Goal: Transaction & Acquisition: Purchase product/service

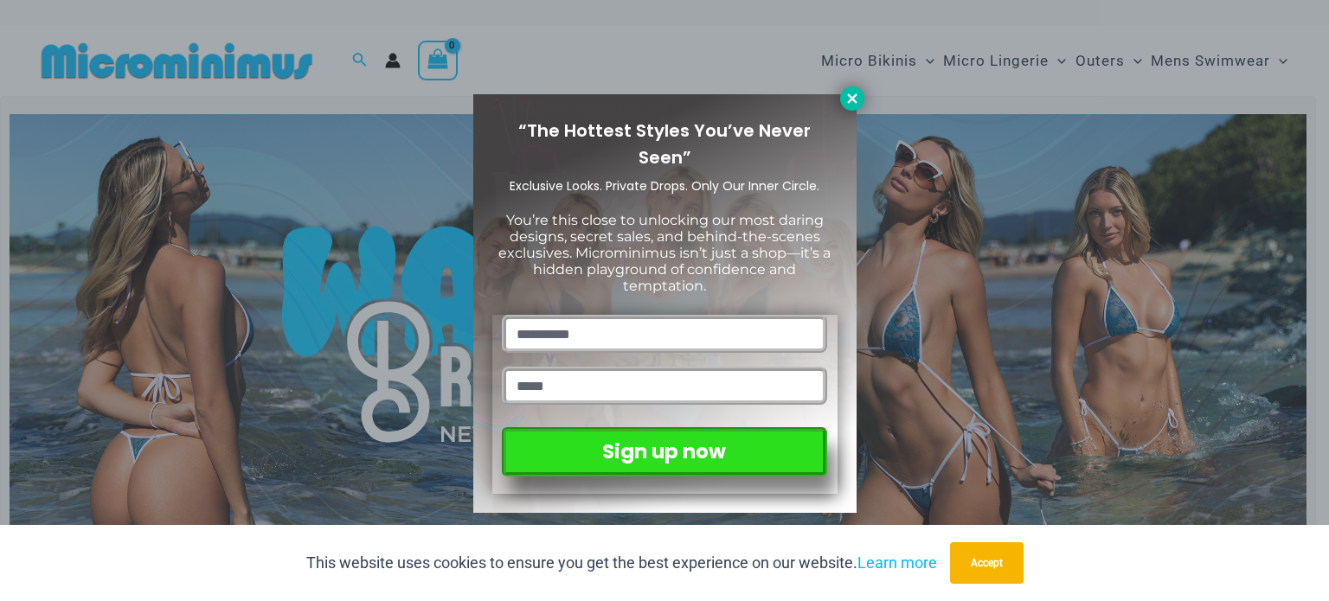
click at [853, 102] on icon at bounding box center [852, 99] width 16 height 16
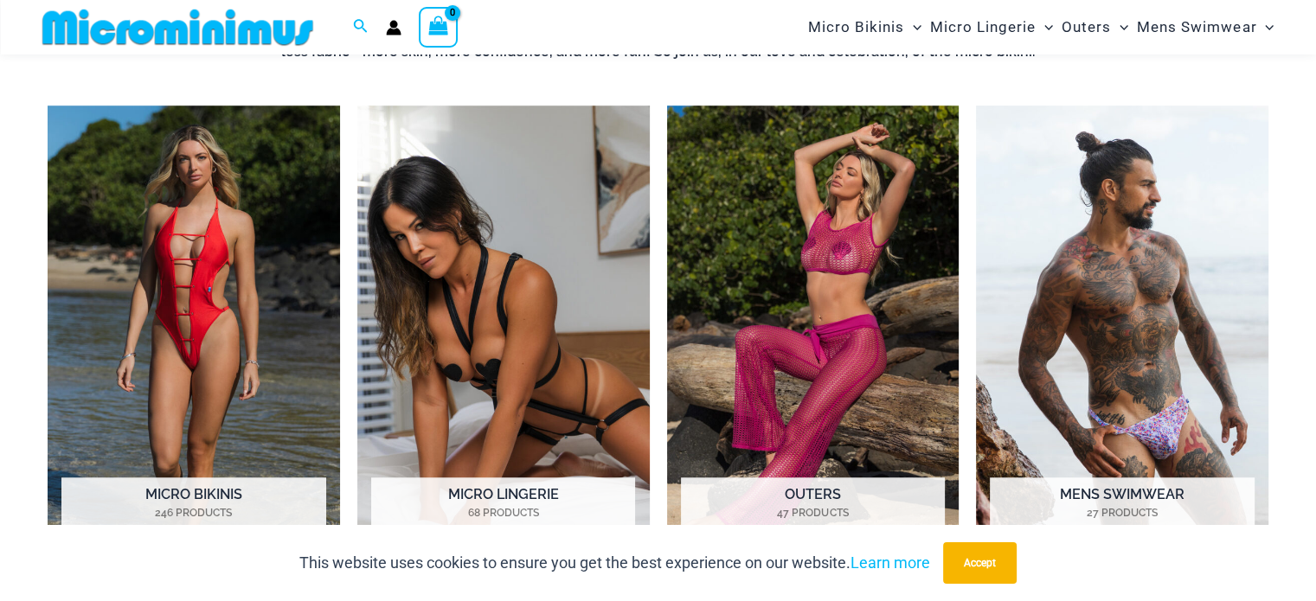
scroll to position [1284, 0]
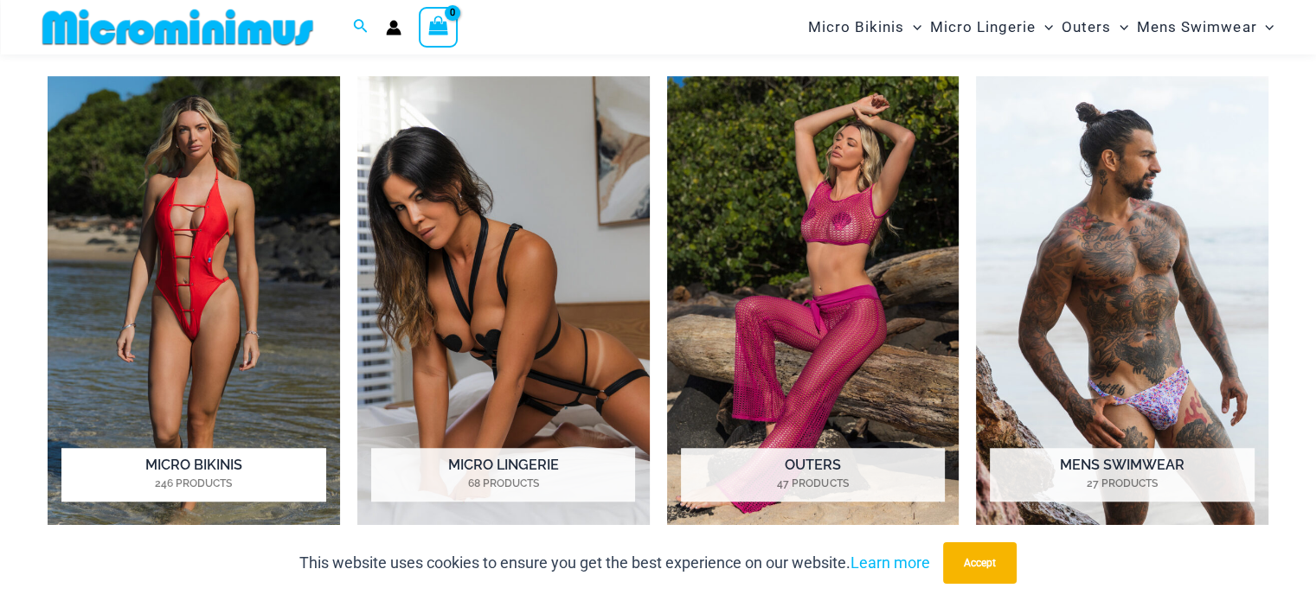
click at [236, 308] on img "Visit product category Micro Bikinis" at bounding box center [194, 301] width 292 height 451
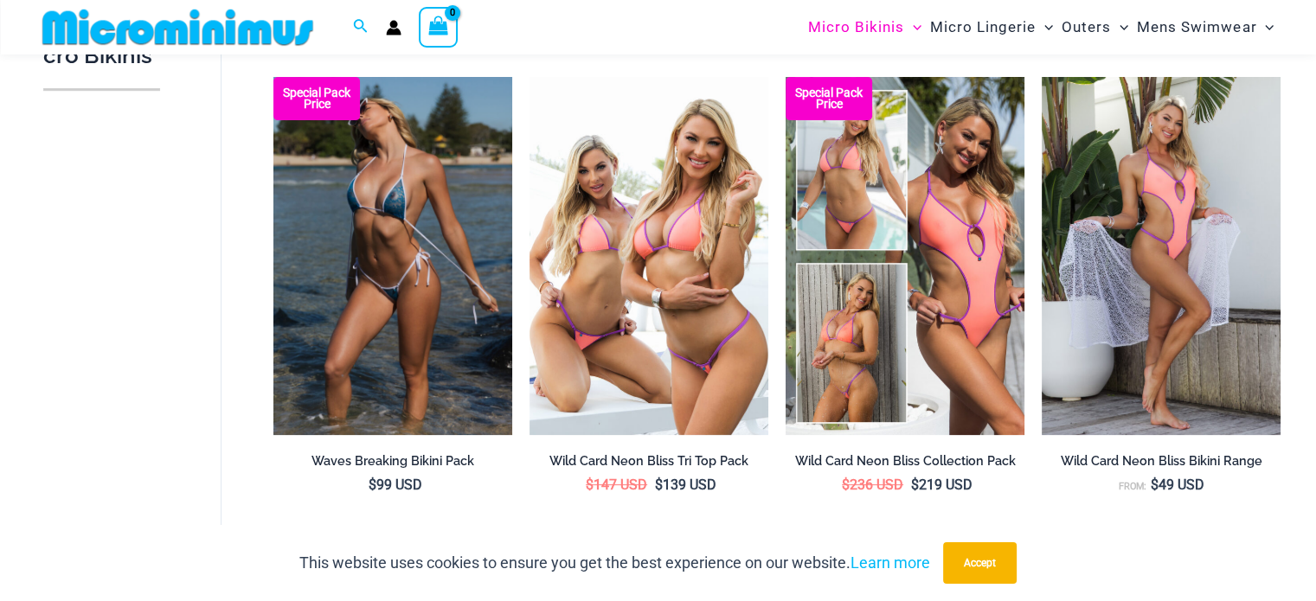
scroll to position [505, 0]
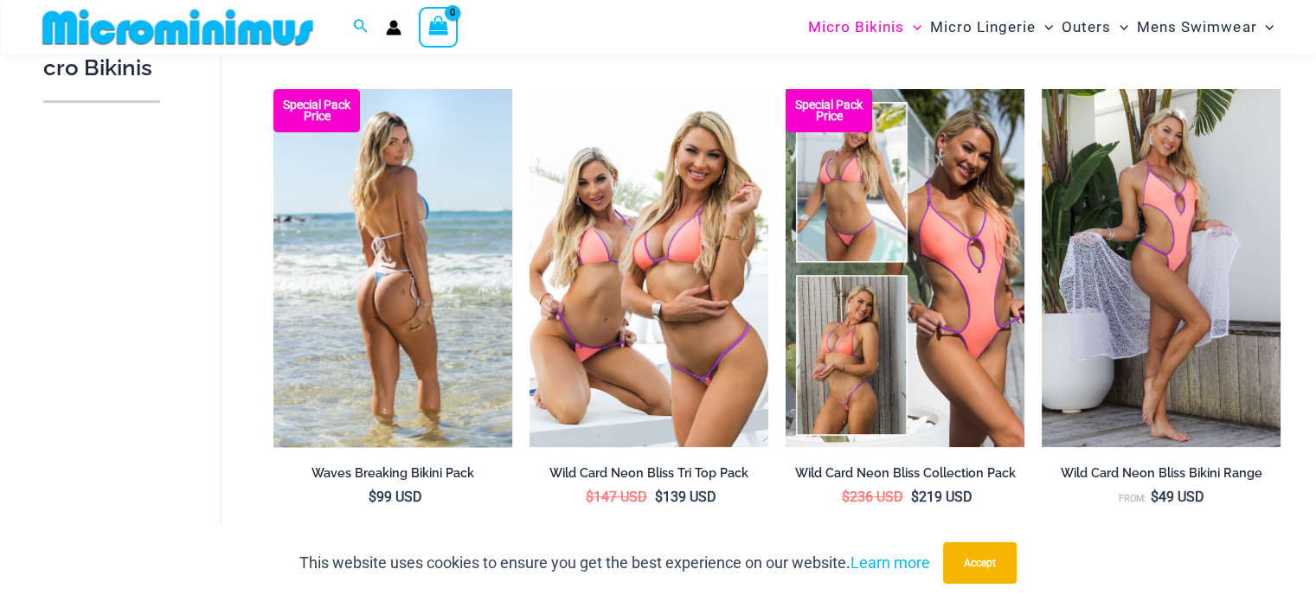
click at [412, 230] on img at bounding box center [392, 268] width 239 height 358
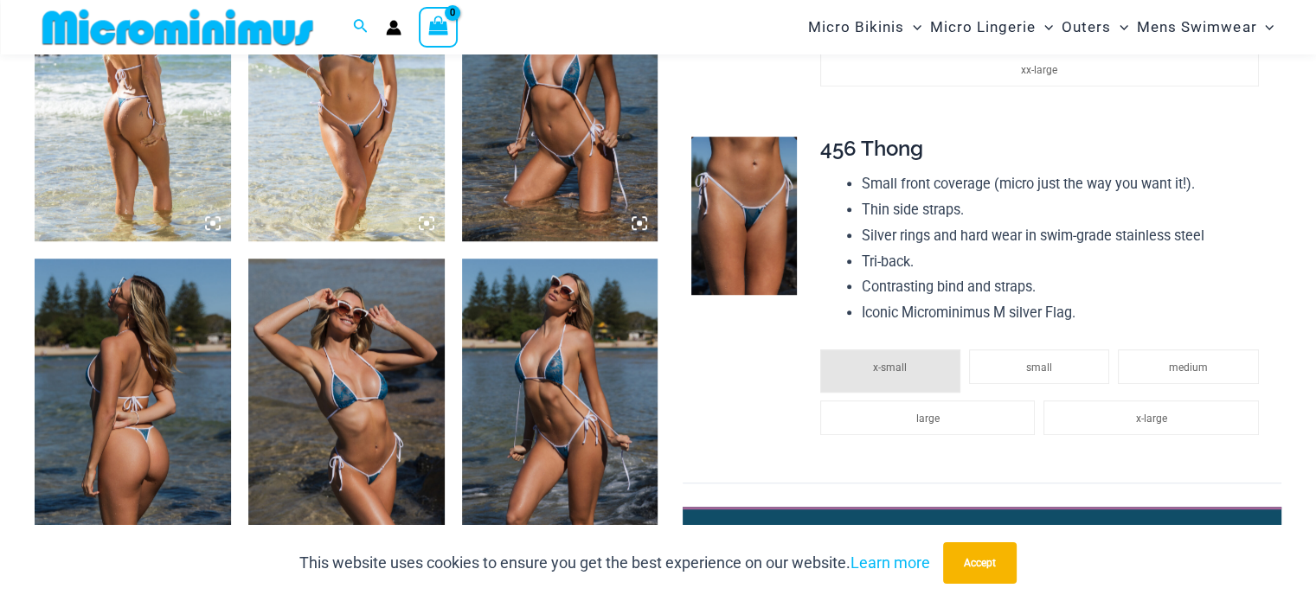
scroll to position [1124, 0]
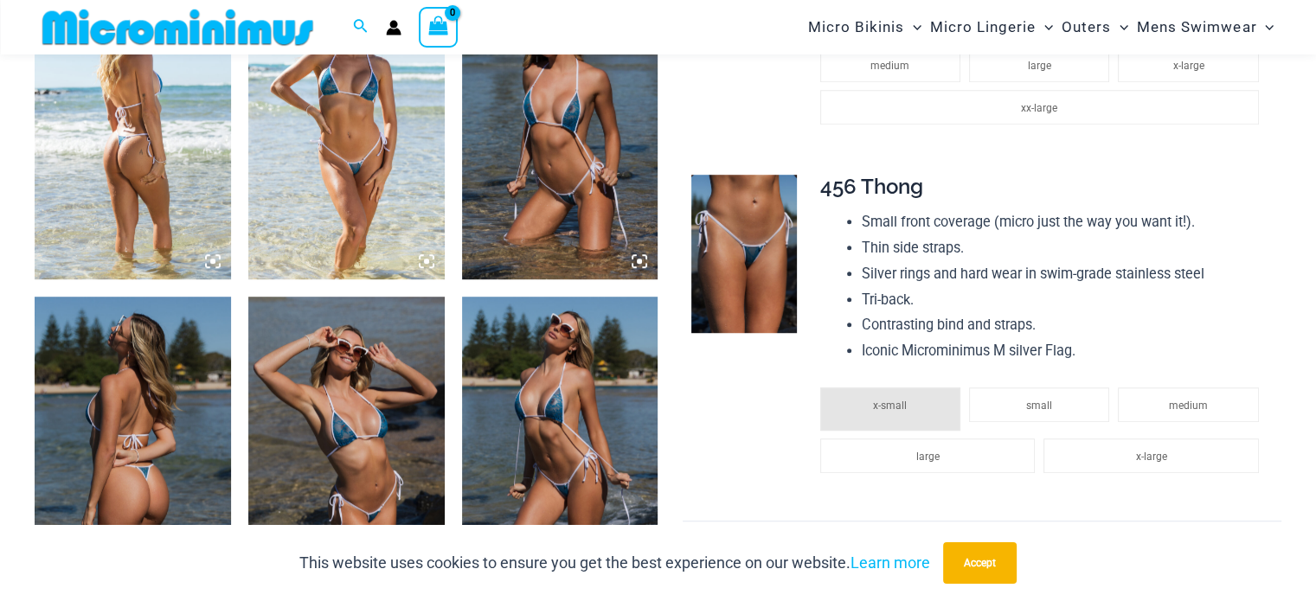
click at [404, 208] on img at bounding box center [346, 132] width 196 height 294
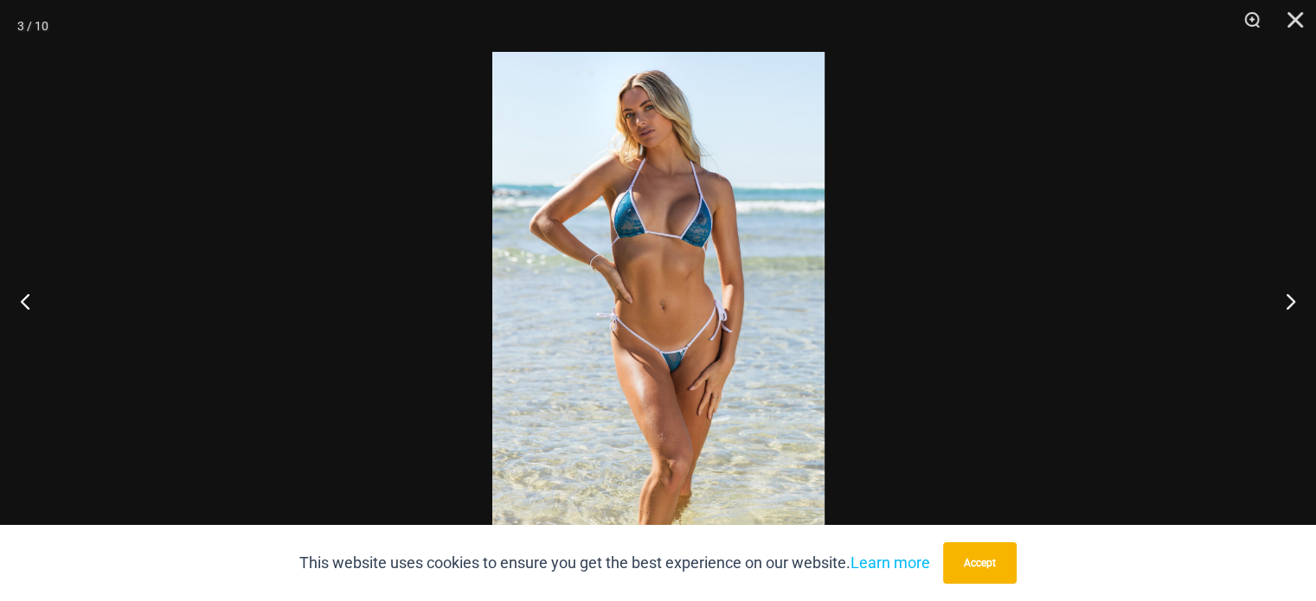
click at [653, 367] on img at bounding box center [658, 300] width 332 height 497
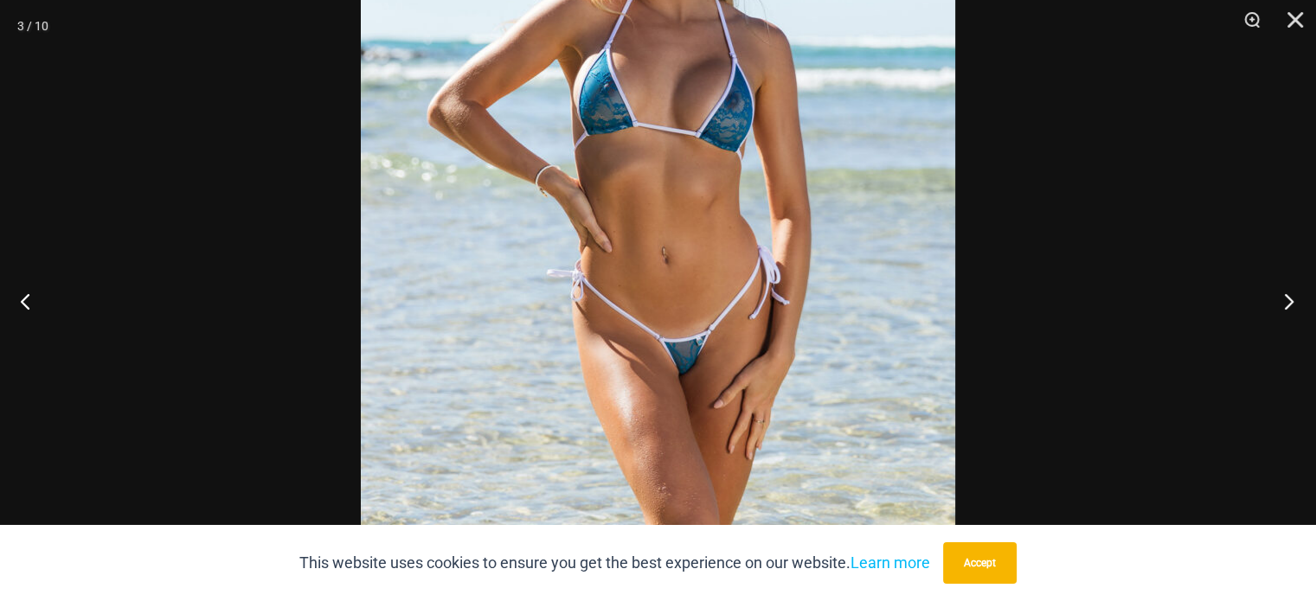
click at [1277, 302] on button "Next" at bounding box center [1283, 301] width 65 height 86
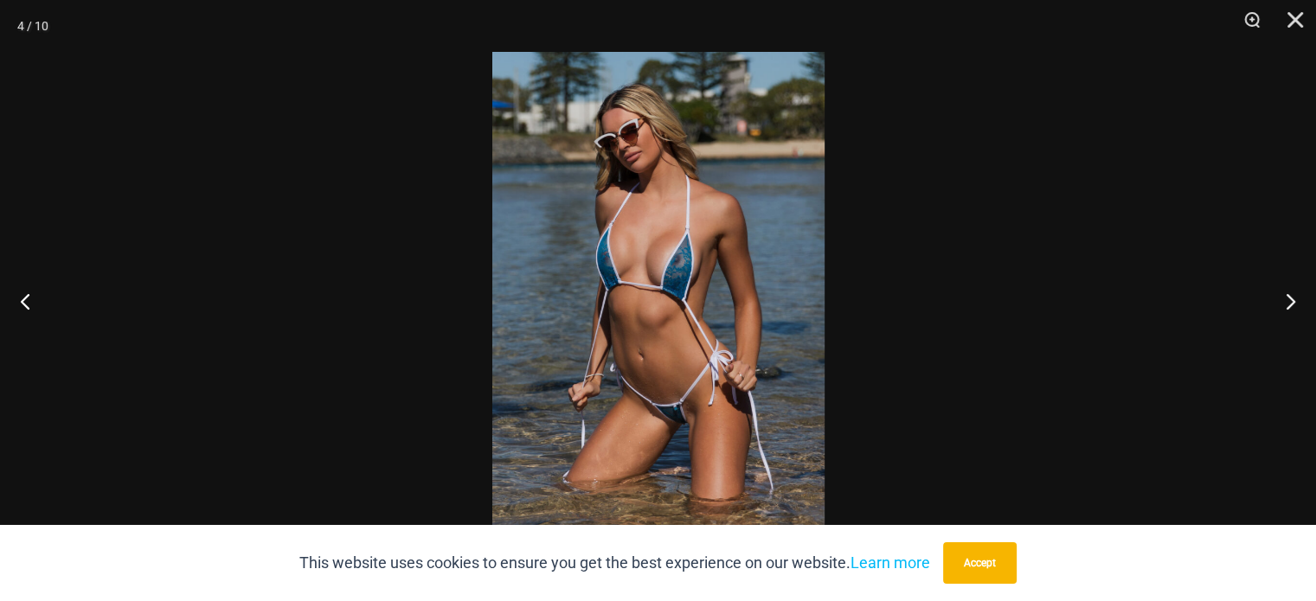
click at [721, 447] on img at bounding box center [658, 300] width 332 height 497
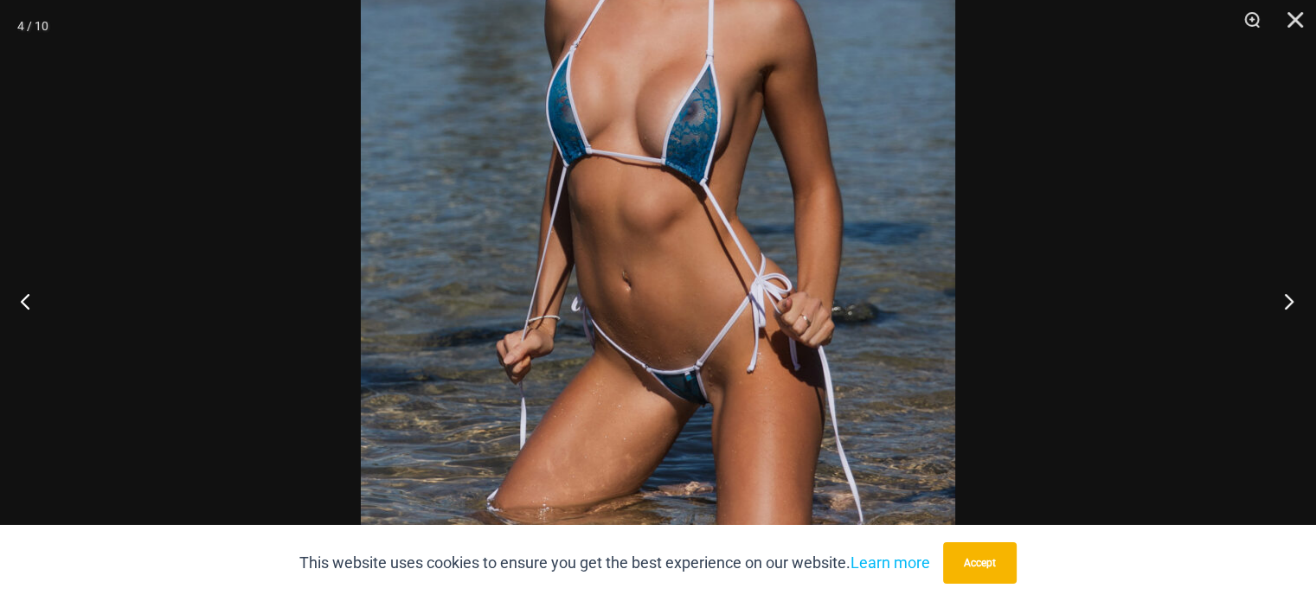
click at [1291, 297] on button "Next" at bounding box center [1283, 301] width 65 height 86
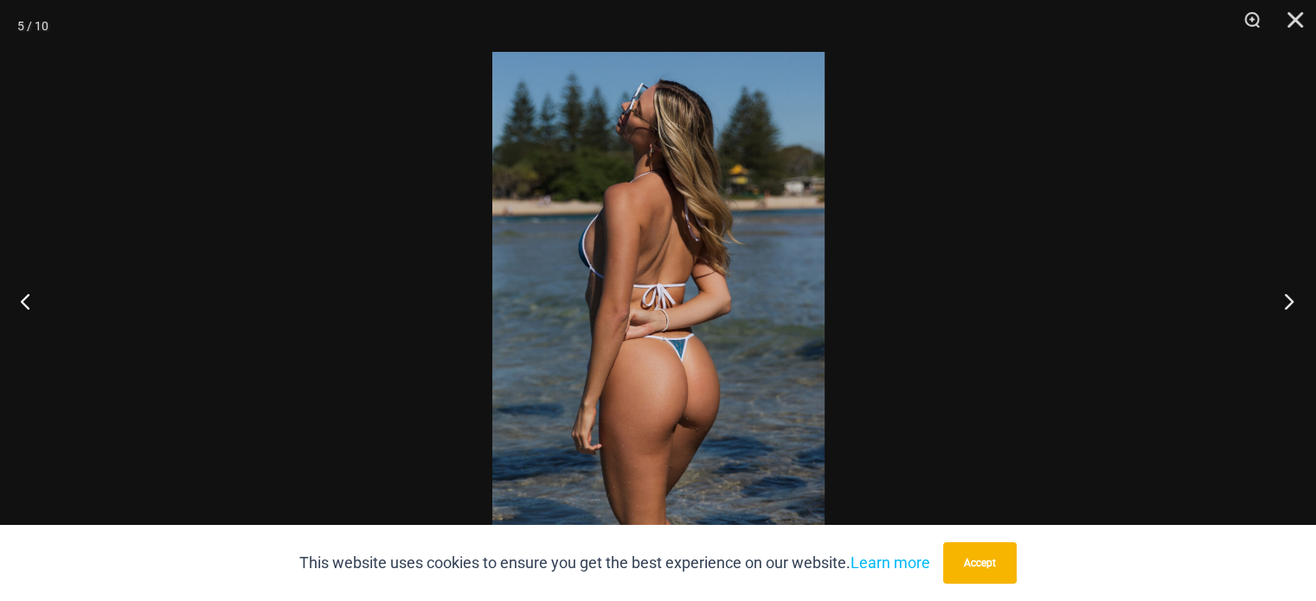
click at [1291, 297] on button "Next" at bounding box center [1283, 301] width 65 height 86
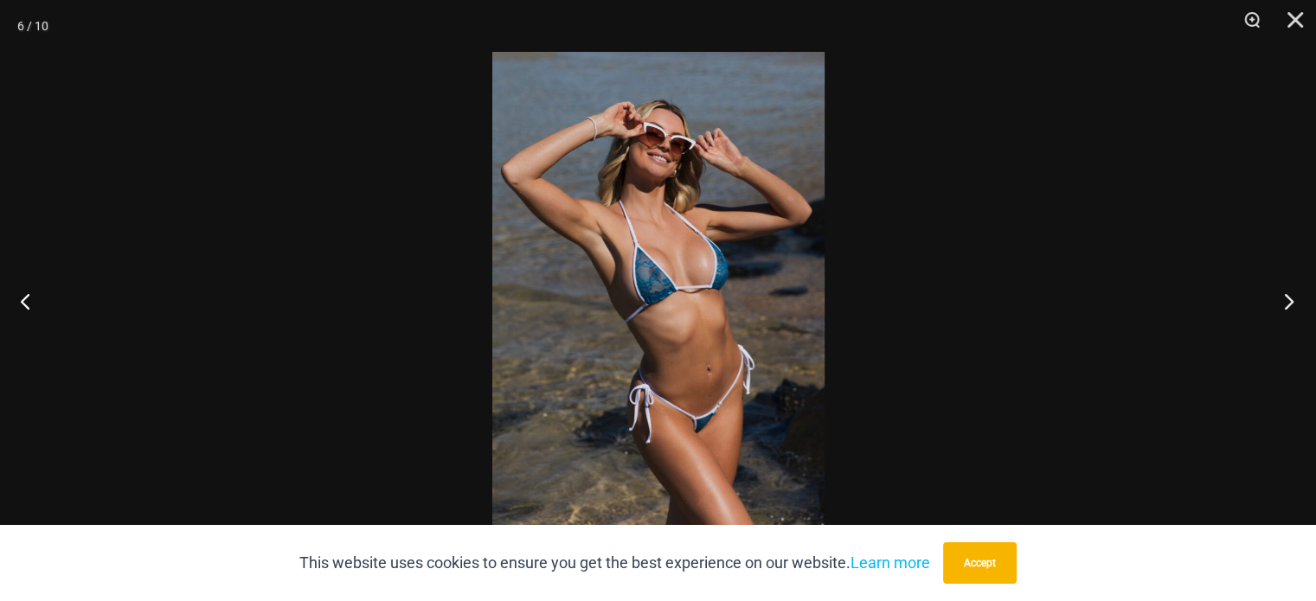
click at [1291, 297] on button "Next" at bounding box center [1283, 301] width 65 height 86
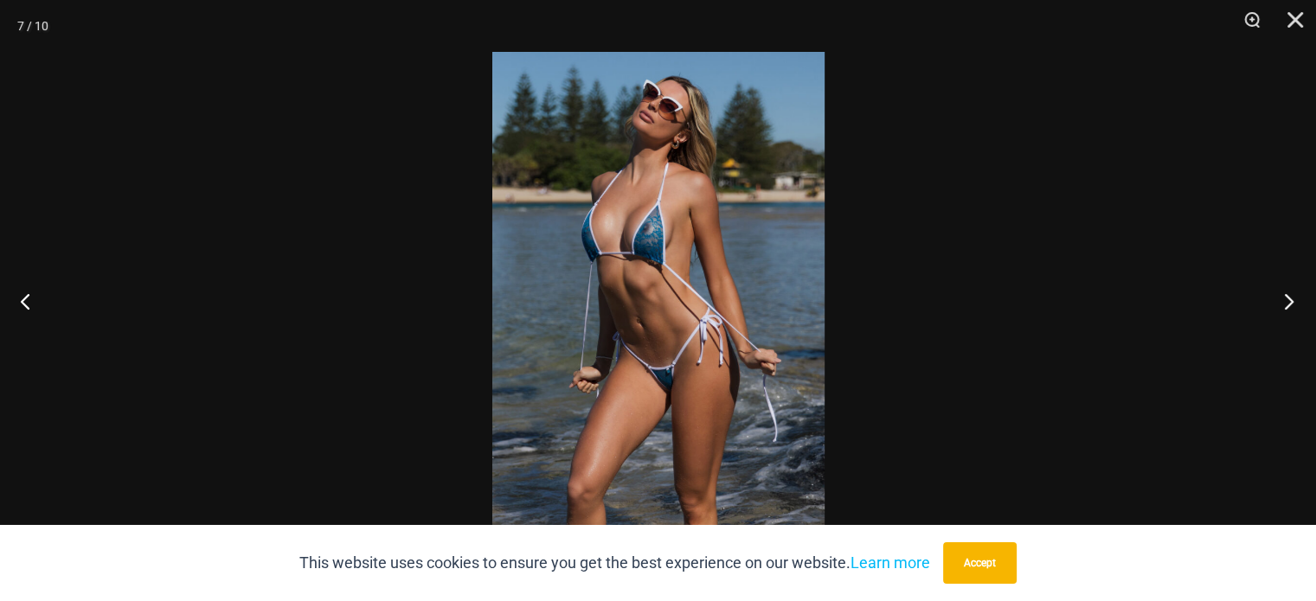
click at [1291, 297] on button "Next" at bounding box center [1283, 301] width 65 height 86
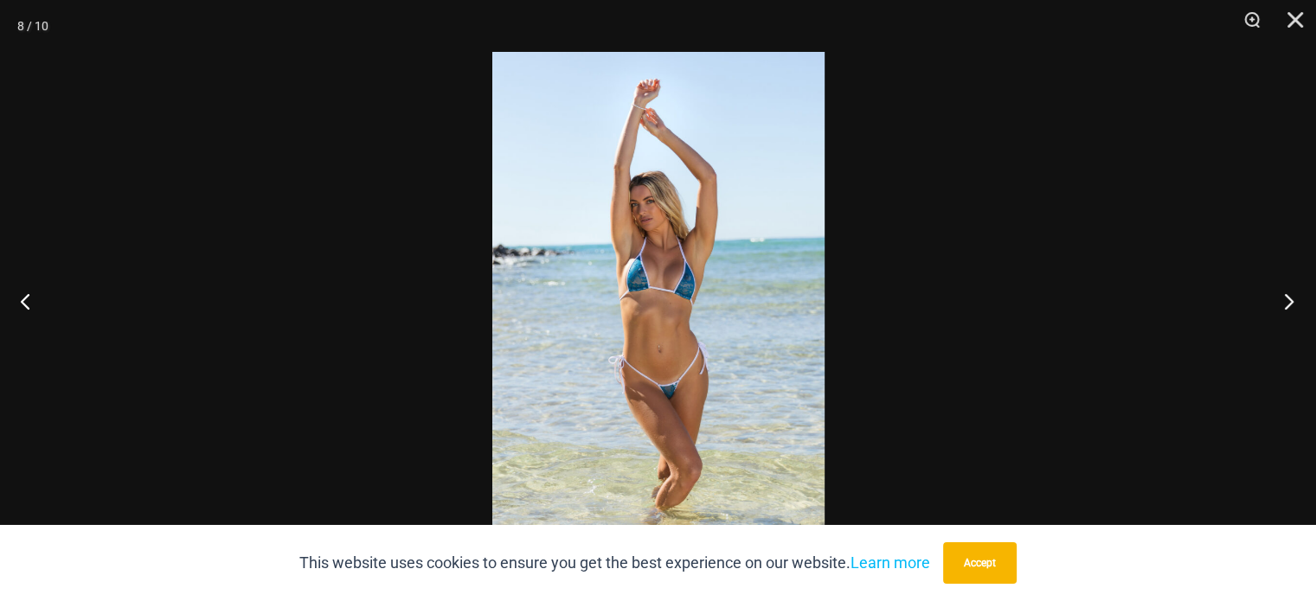
click at [1291, 297] on button "Next" at bounding box center [1283, 301] width 65 height 86
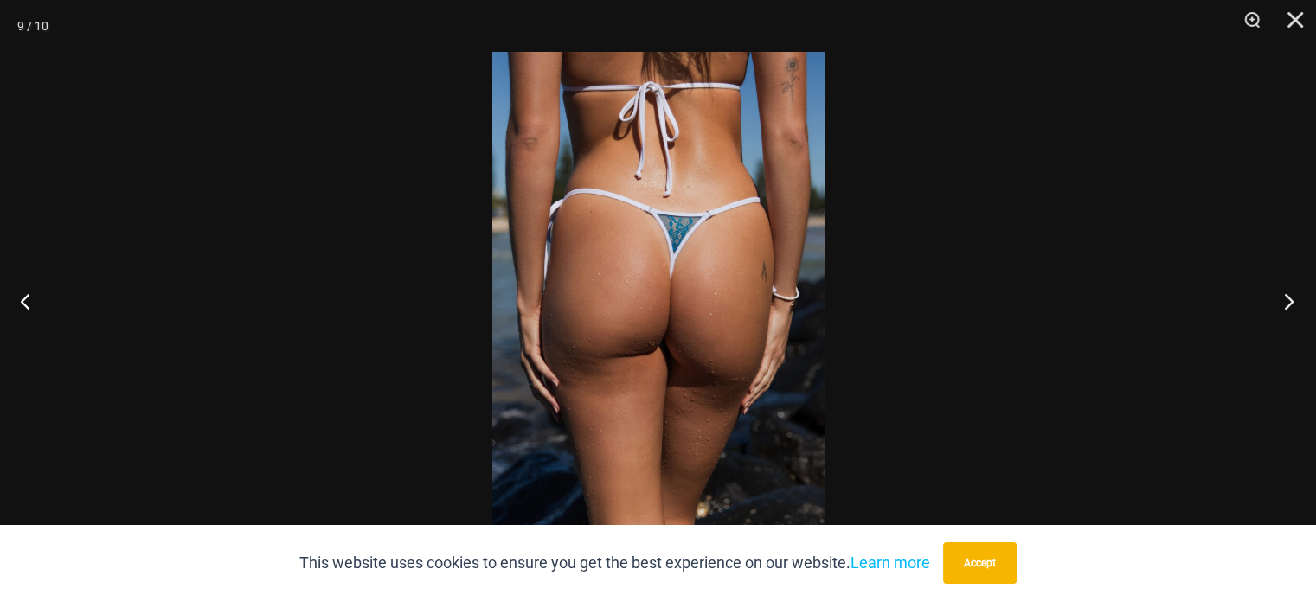
click at [1291, 297] on button "Next" at bounding box center [1283, 301] width 65 height 86
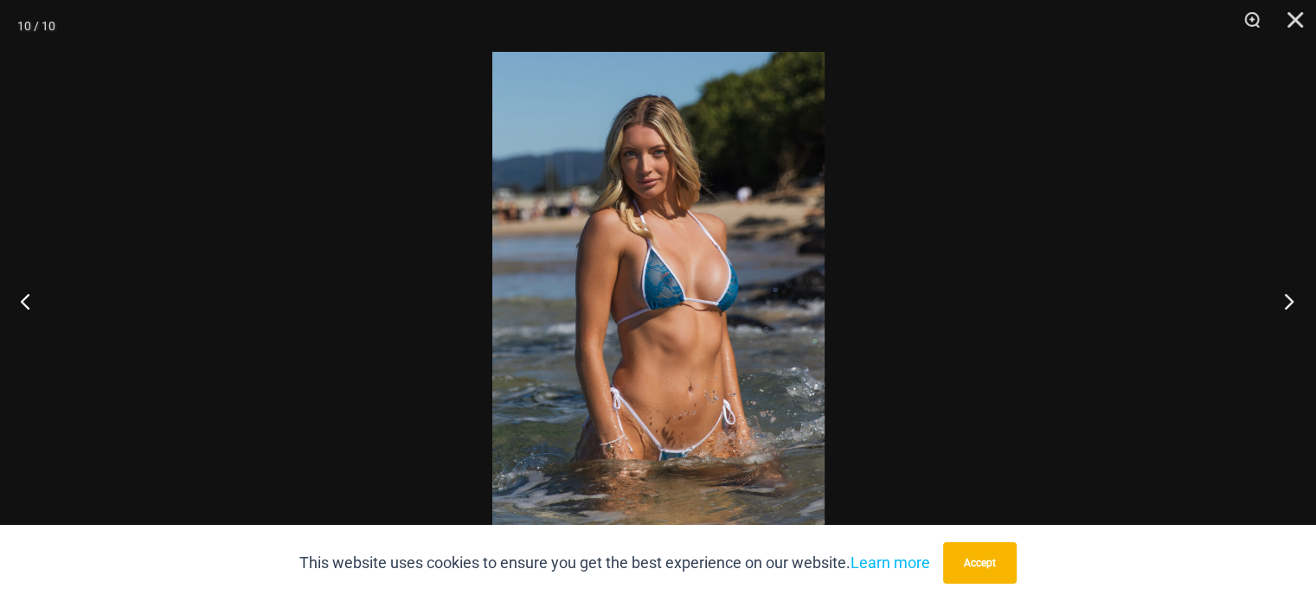
click at [1291, 297] on button "Next" at bounding box center [1283, 301] width 65 height 86
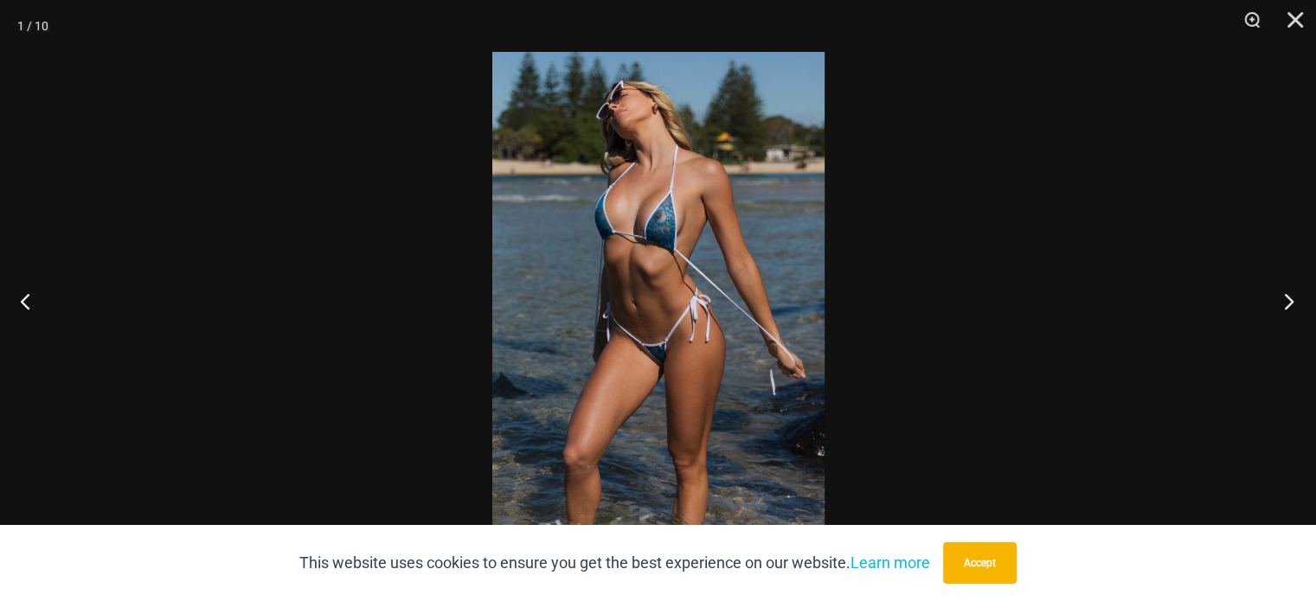
click at [1291, 297] on button "Next" at bounding box center [1283, 301] width 65 height 86
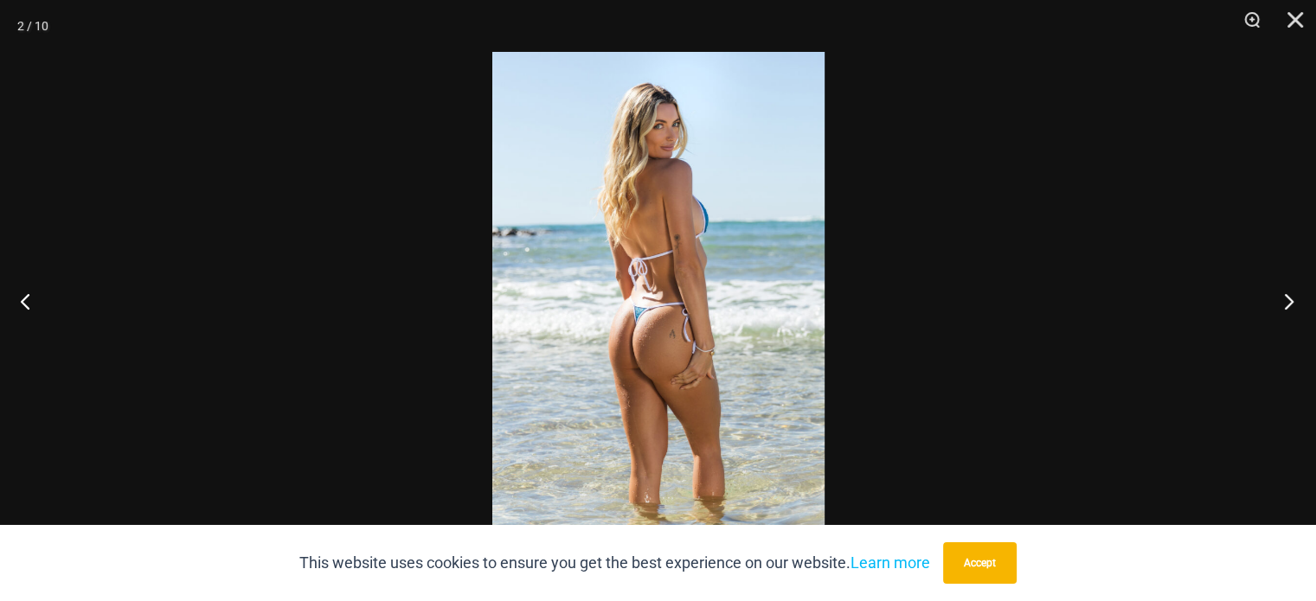
click at [1291, 297] on button "Next" at bounding box center [1283, 301] width 65 height 86
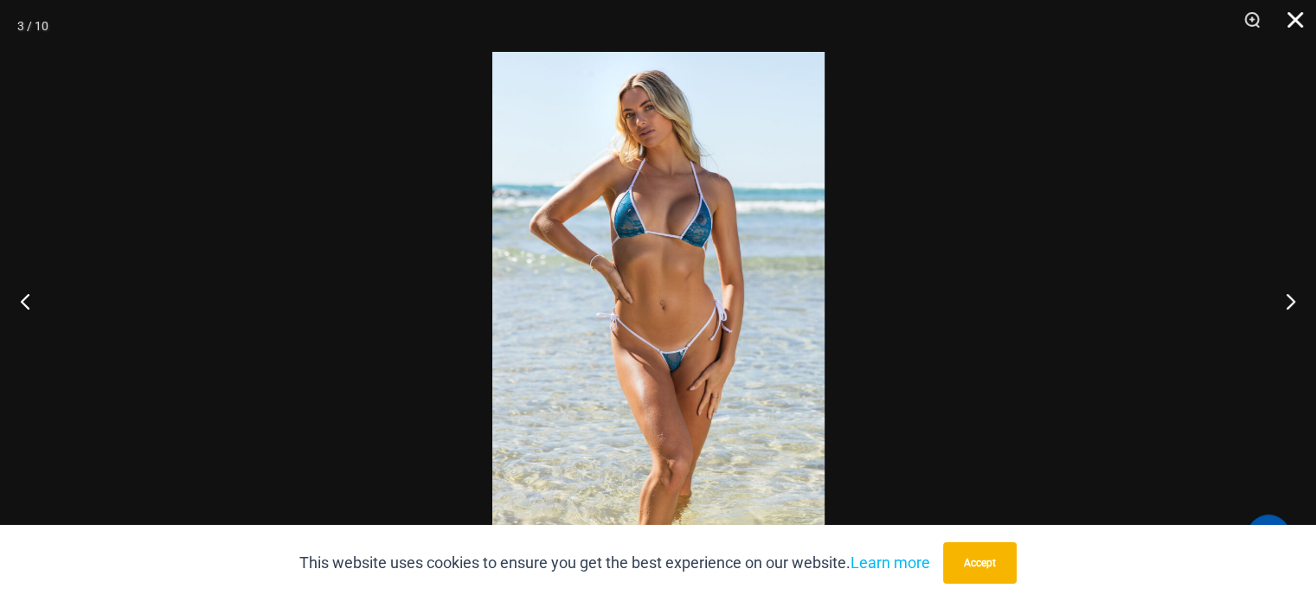
click at [1300, 23] on button "Close" at bounding box center [1288, 26] width 43 height 52
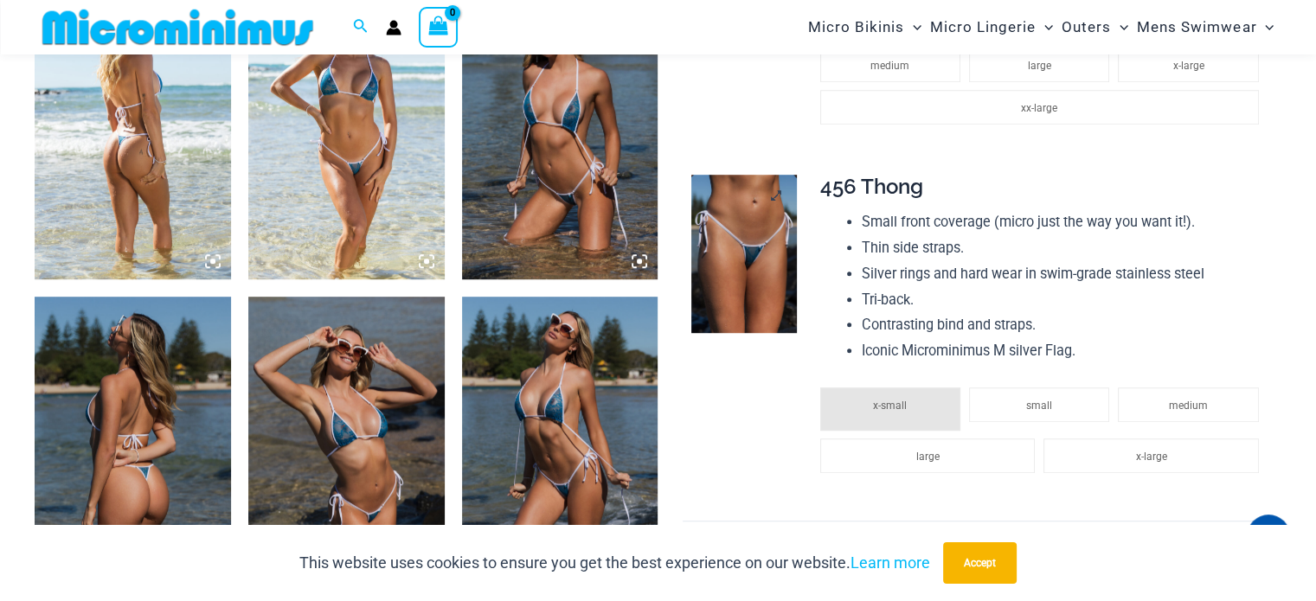
click at [764, 254] on img at bounding box center [744, 254] width 106 height 158
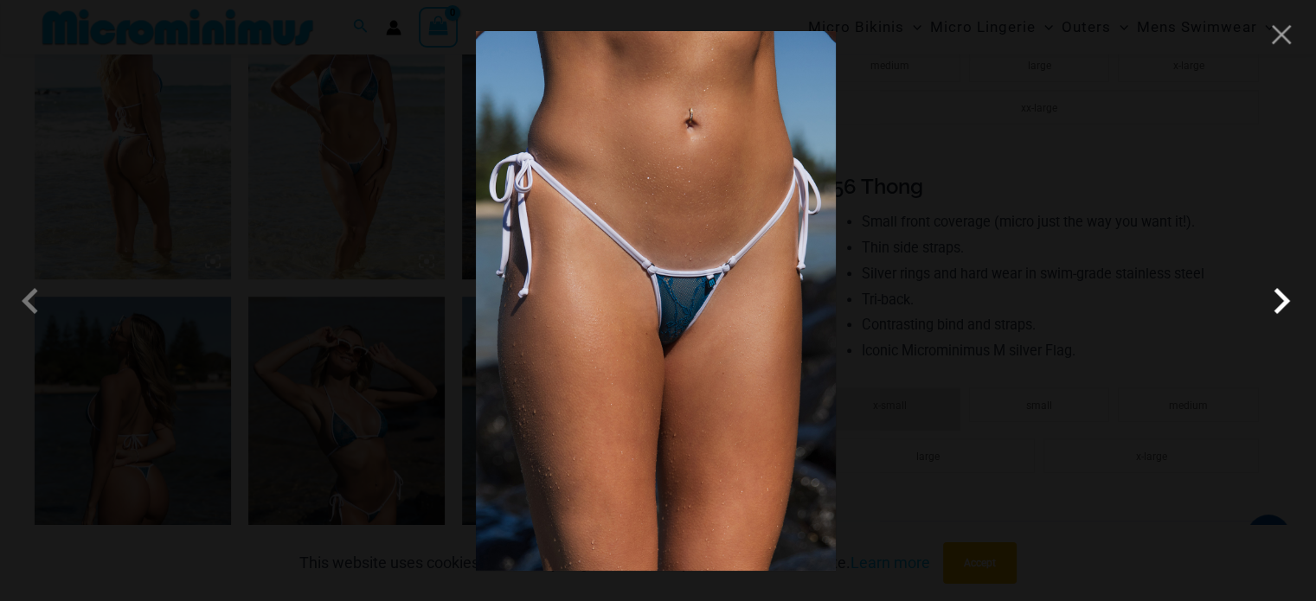
click at [1288, 297] on span at bounding box center [1281, 301] width 52 height 52
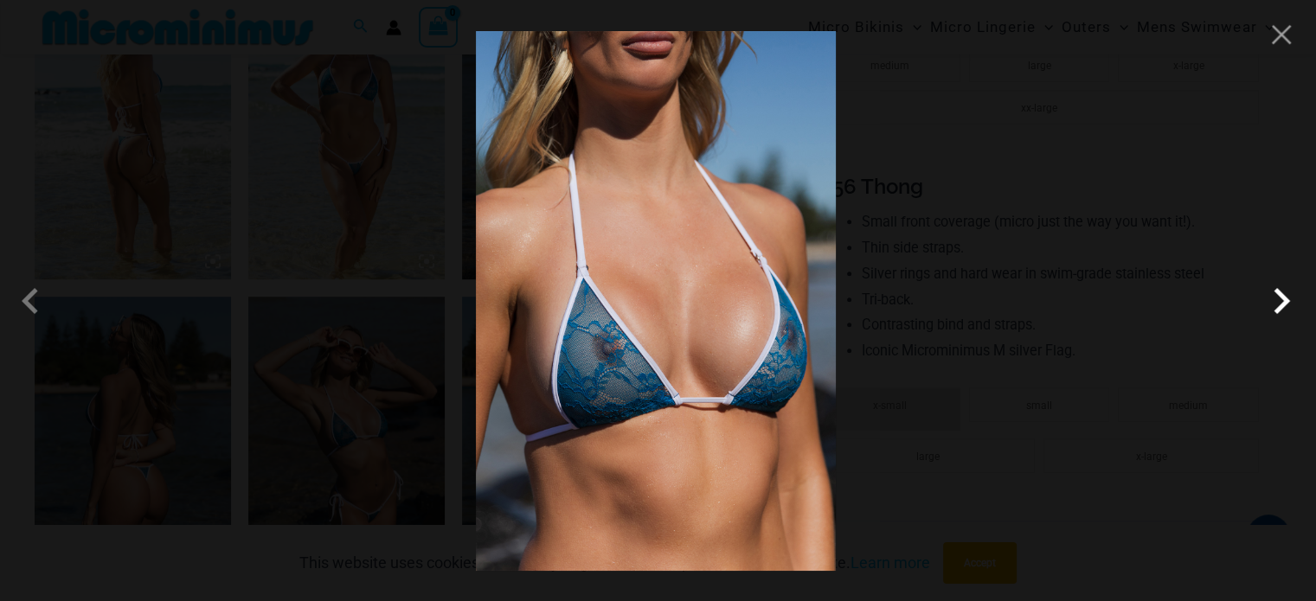
click at [1289, 292] on span at bounding box center [1281, 301] width 52 height 52
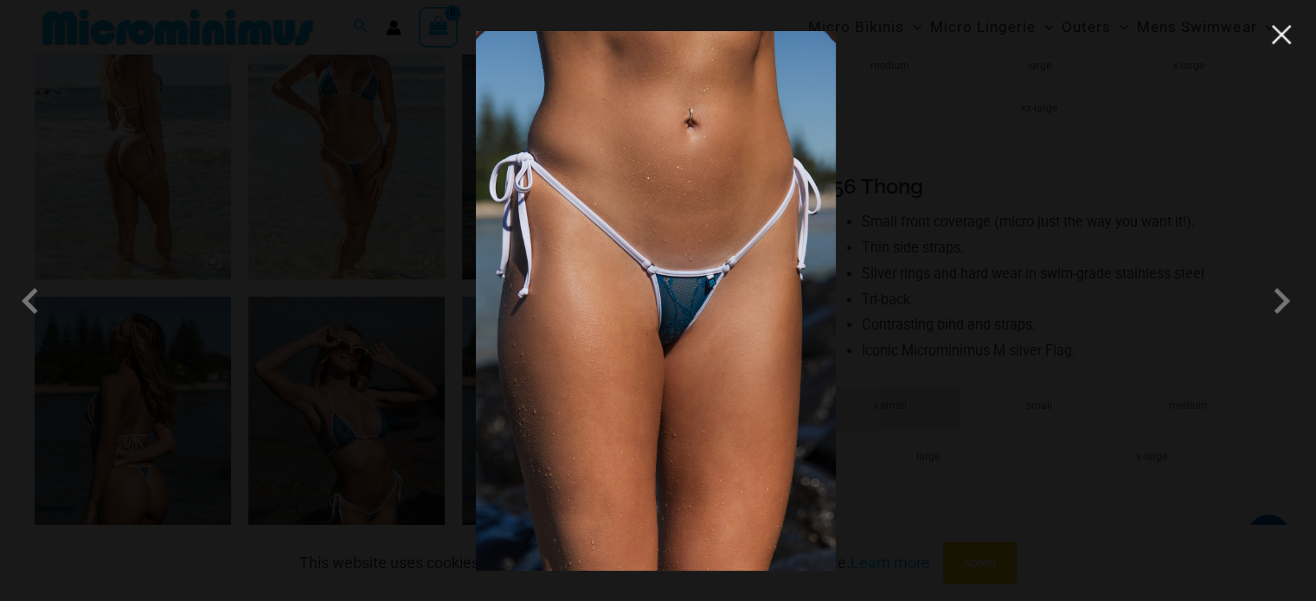
click at [1282, 42] on button "Close" at bounding box center [1281, 35] width 26 height 26
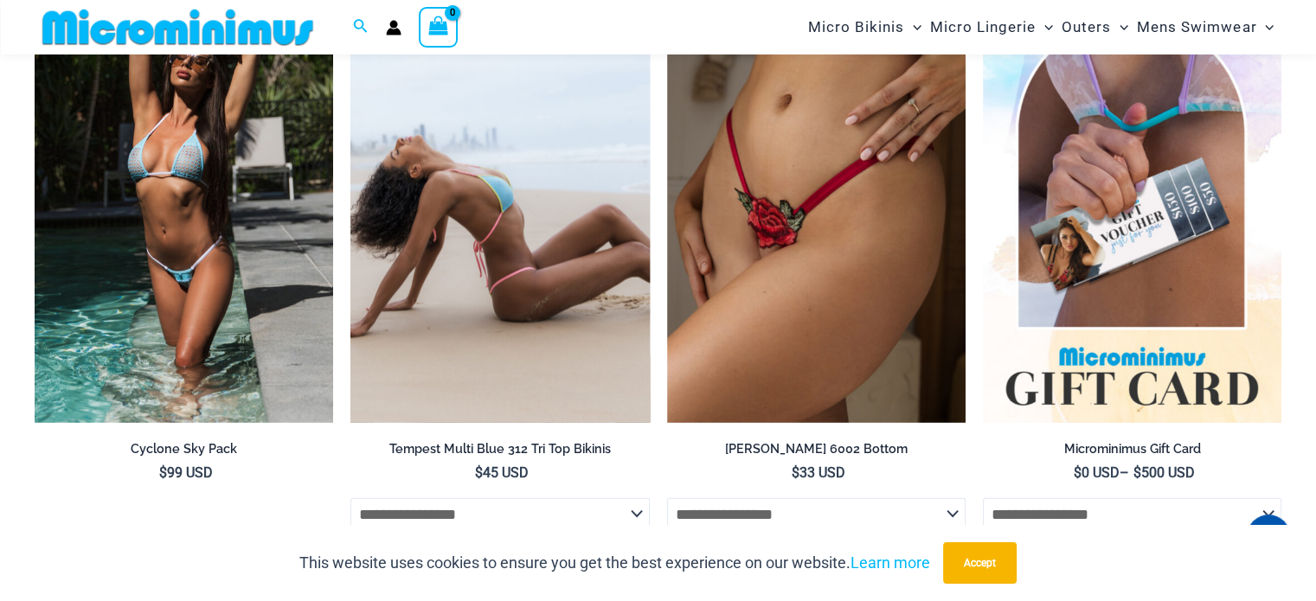
scroll to position [3892, 0]
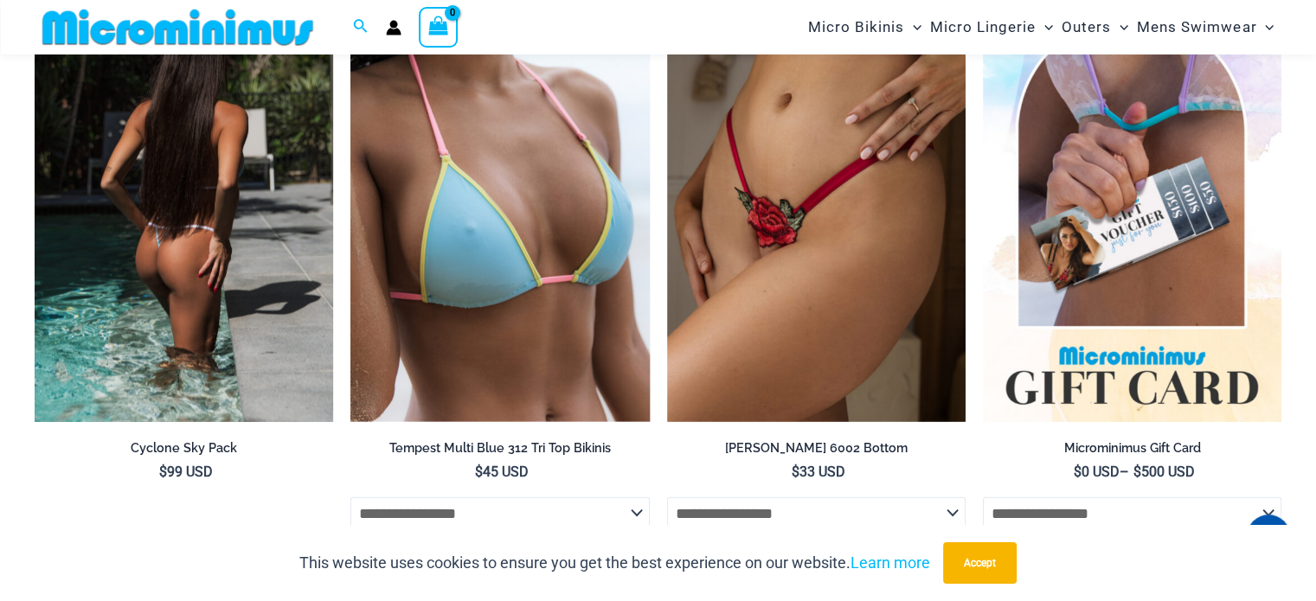
click at [216, 340] on img at bounding box center [184, 198] width 298 height 448
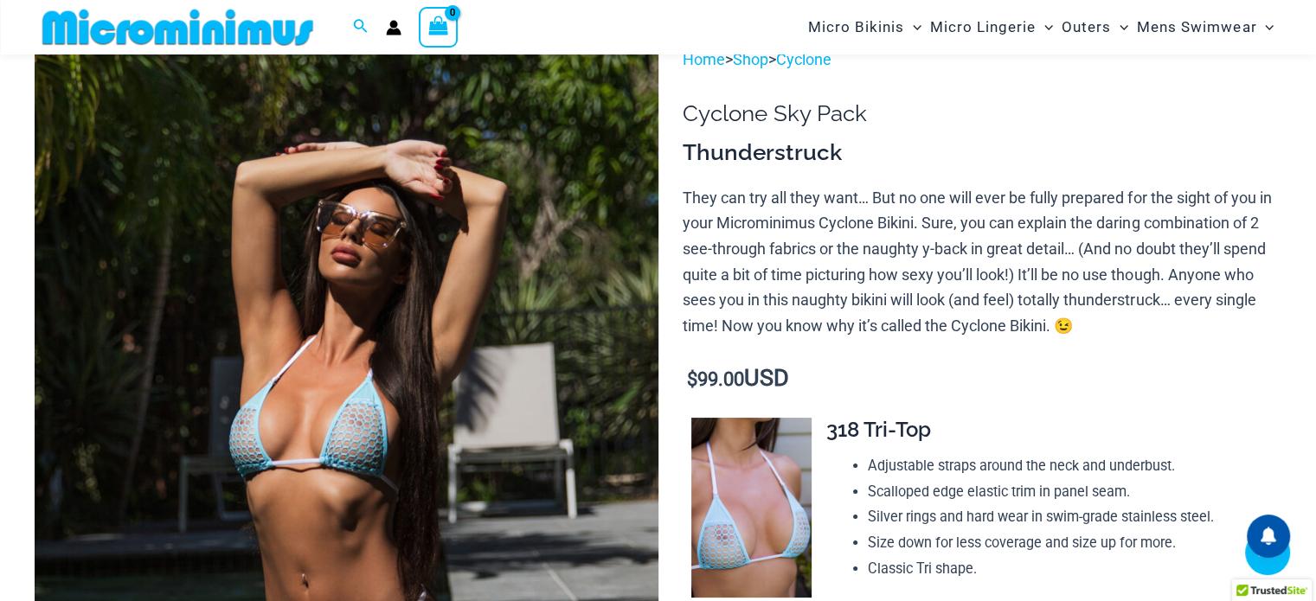
scroll to position [504, 0]
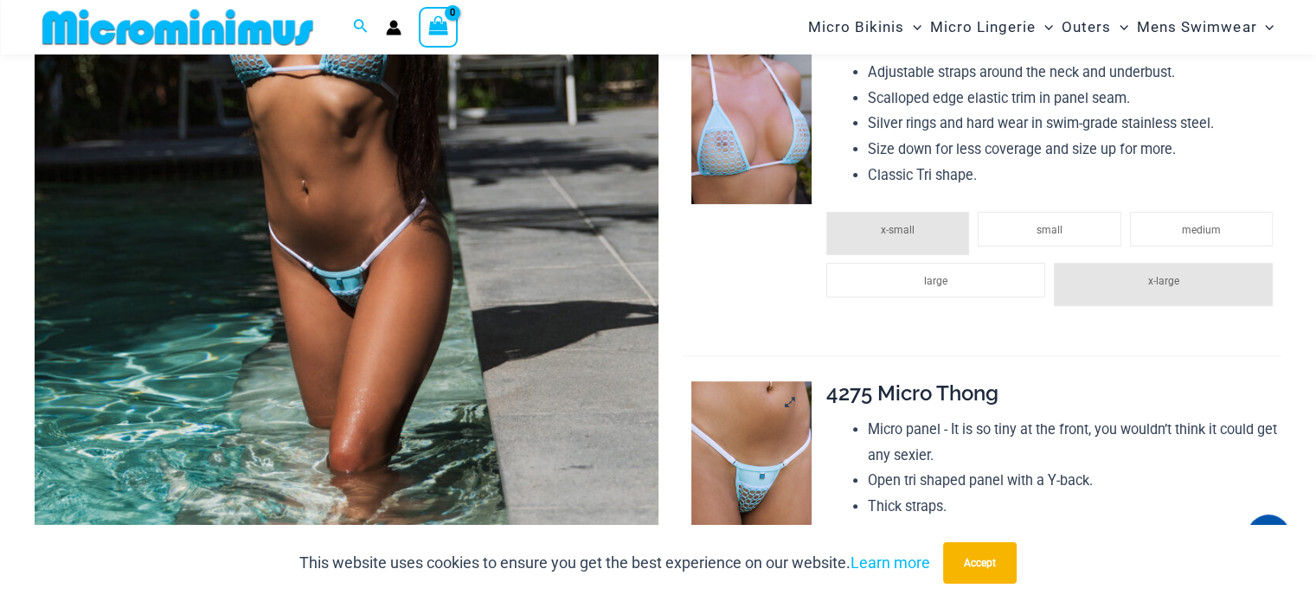
click at [748, 475] on img at bounding box center [750, 470] width 119 height 179
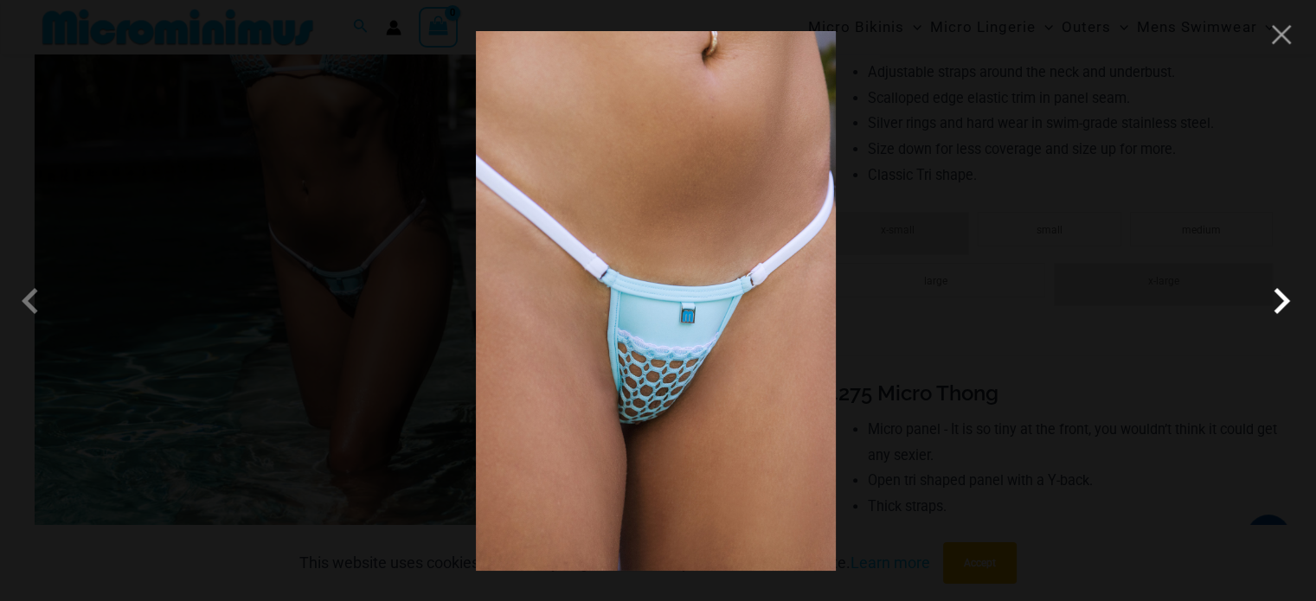
click at [1284, 299] on span at bounding box center [1281, 301] width 52 height 52
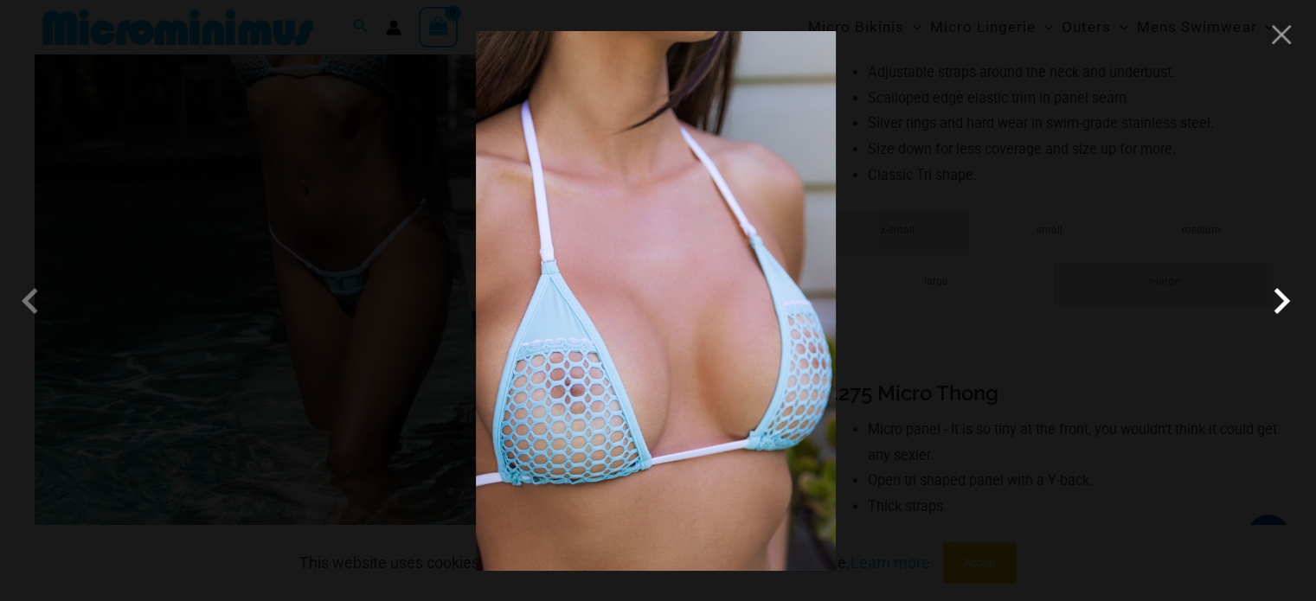
click at [1284, 299] on span at bounding box center [1281, 301] width 52 height 52
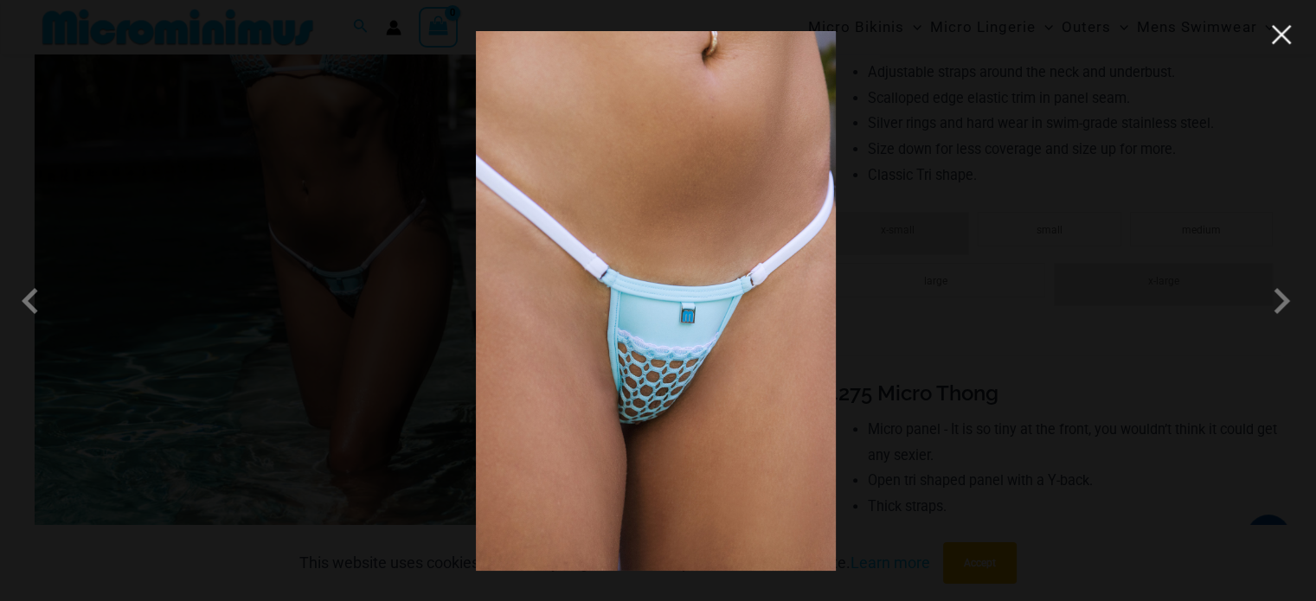
click at [1273, 43] on button "Close" at bounding box center [1281, 35] width 26 height 26
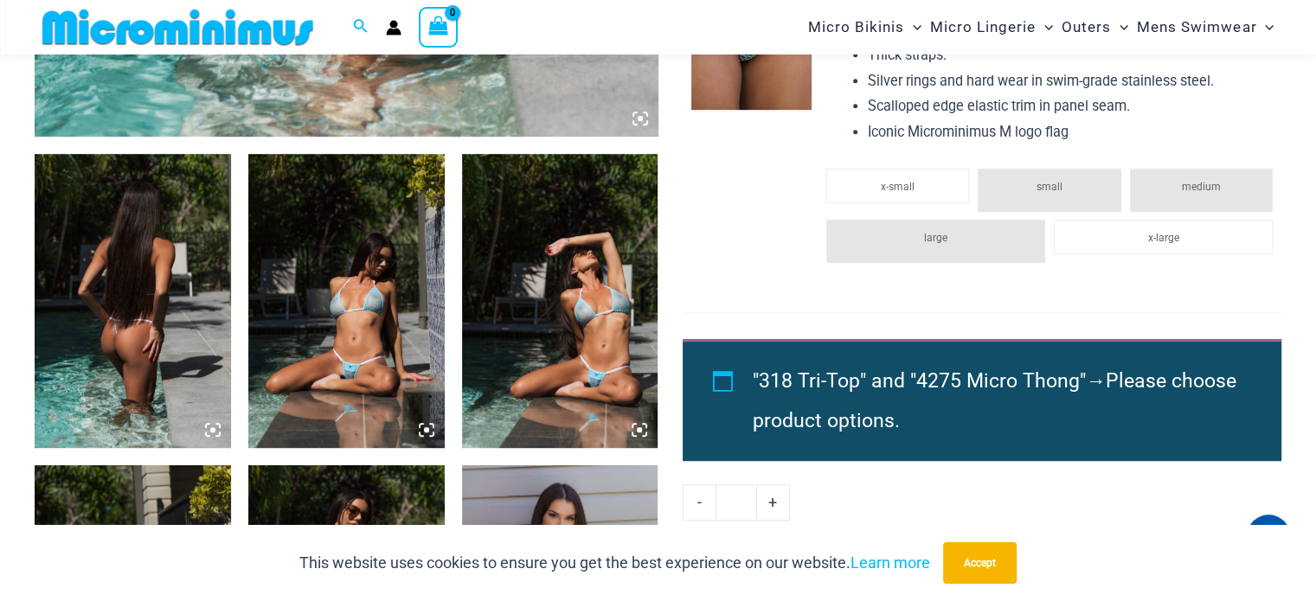
scroll to position [1110, 0]
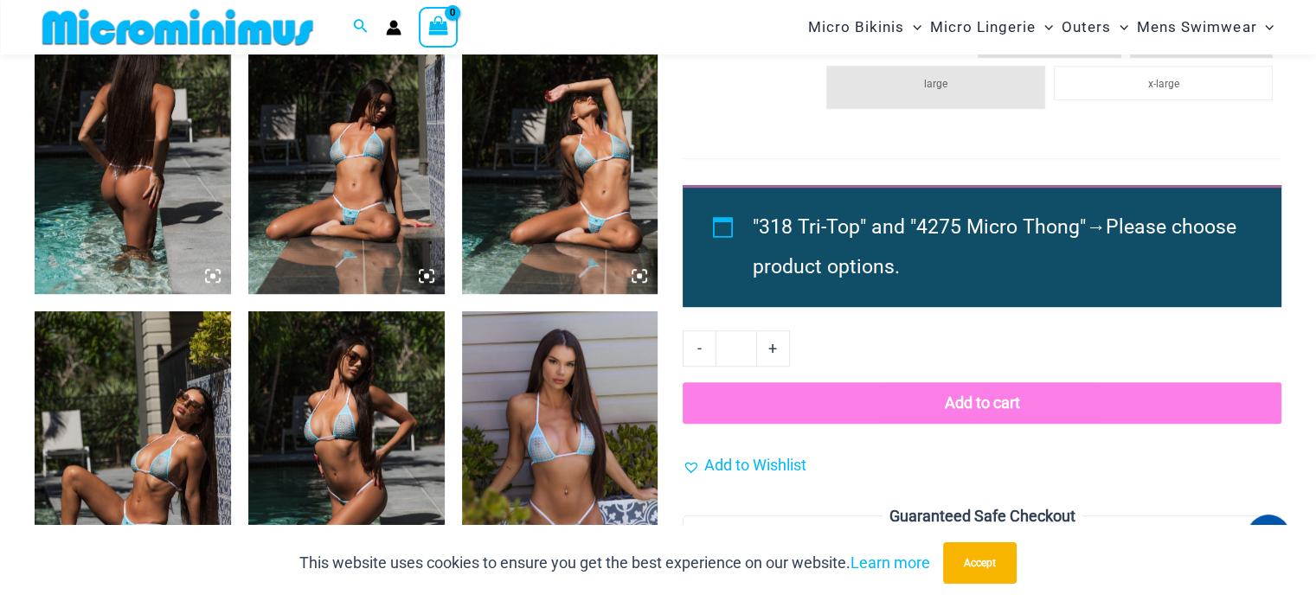
click at [357, 226] on img at bounding box center [346, 147] width 196 height 294
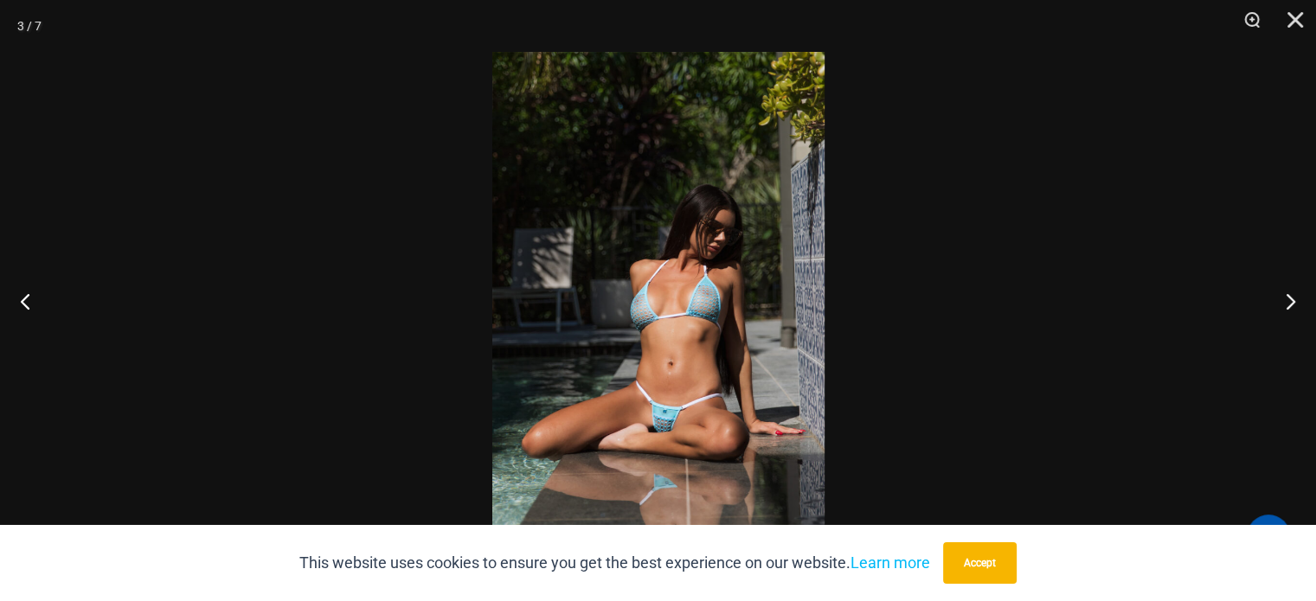
click at [678, 421] on img at bounding box center [658, 300] width 332 height 497
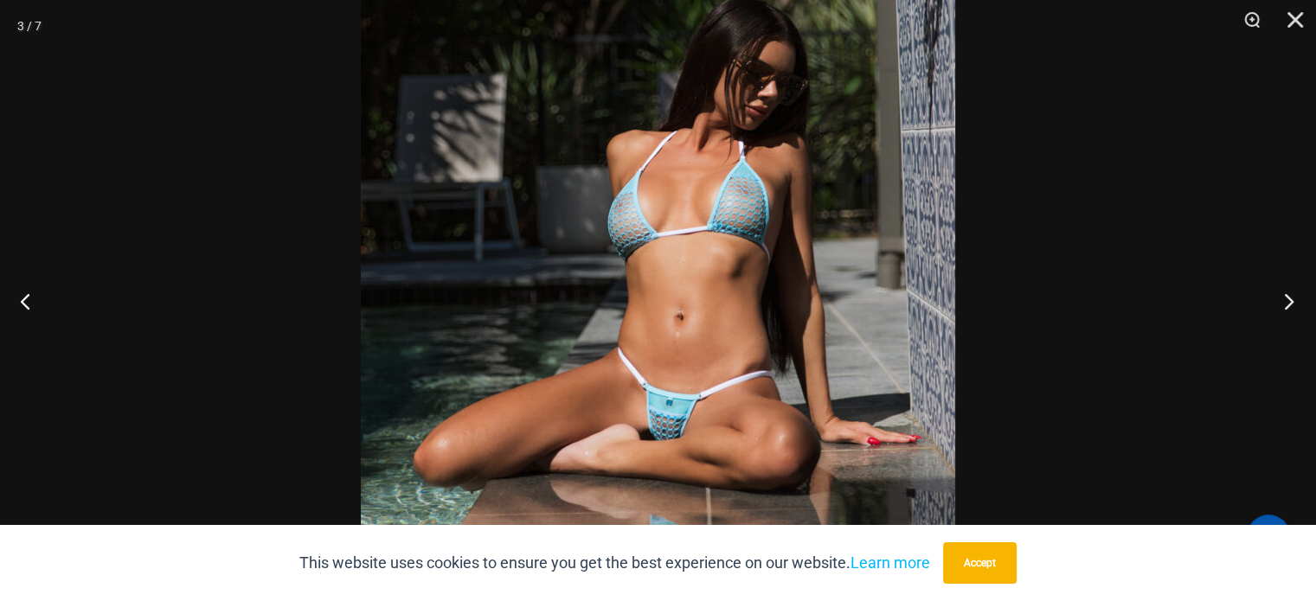
click at [1292, 298] on button "Next" at bounding box center [1283, 301] width 65 height 86
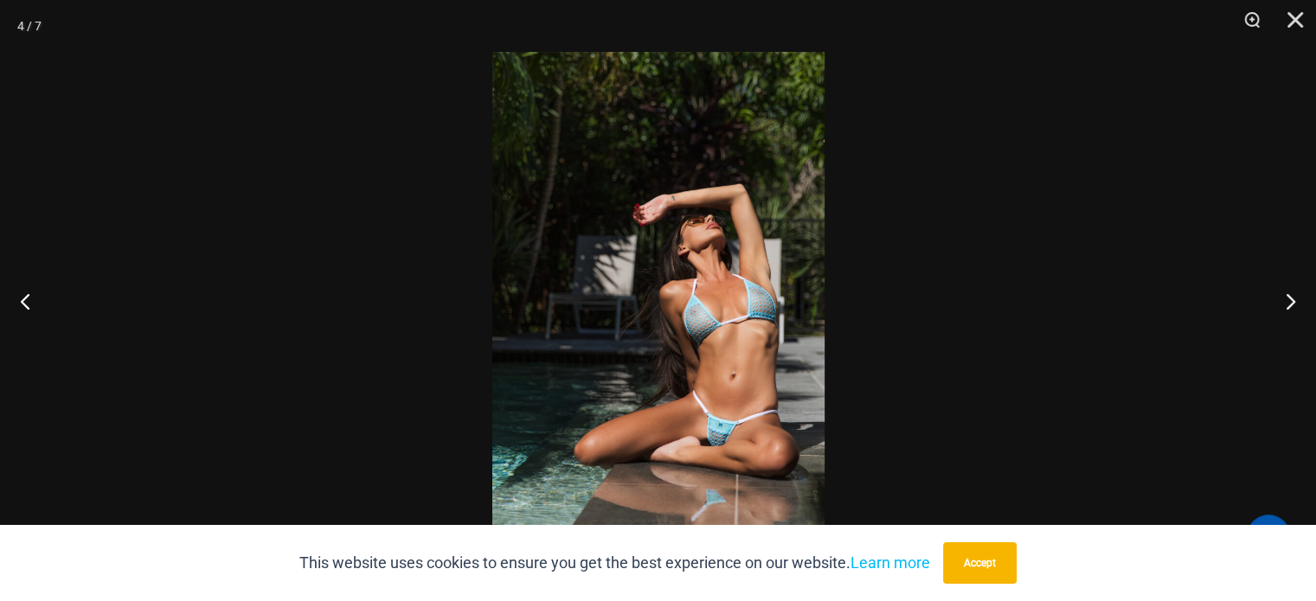
click at [728, 456] on img at bounding box center [658, 300] width 332 height 497
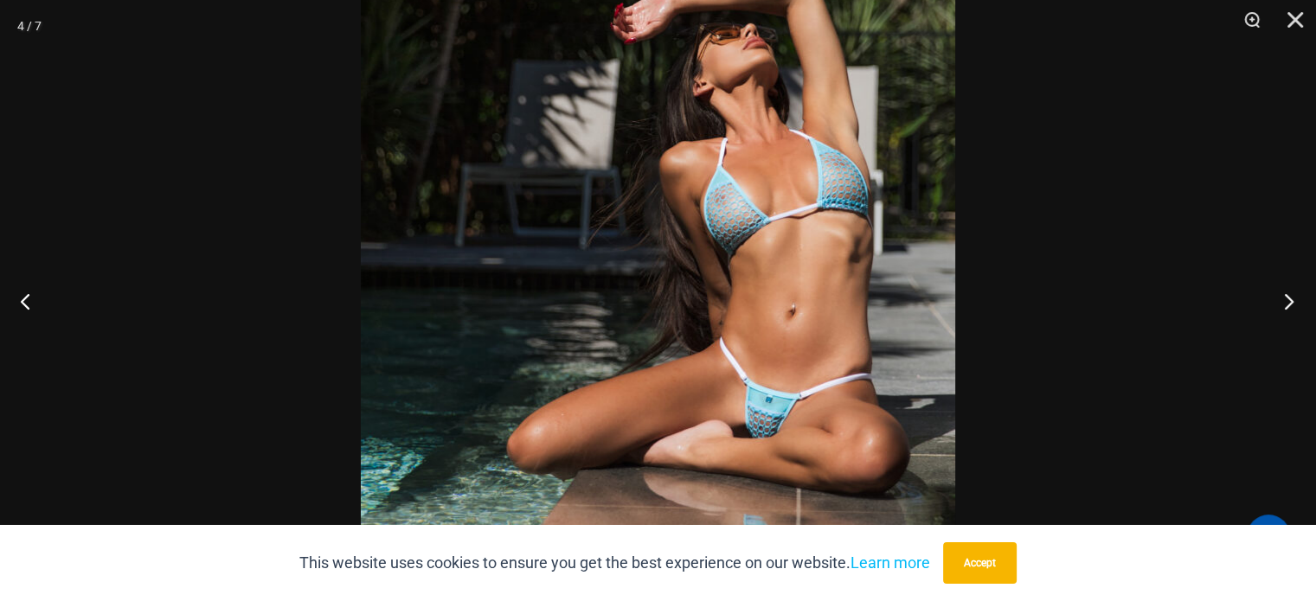
click at [1287, 304] on button "Next" at bounding box center [1283, 301] width 65 height 86
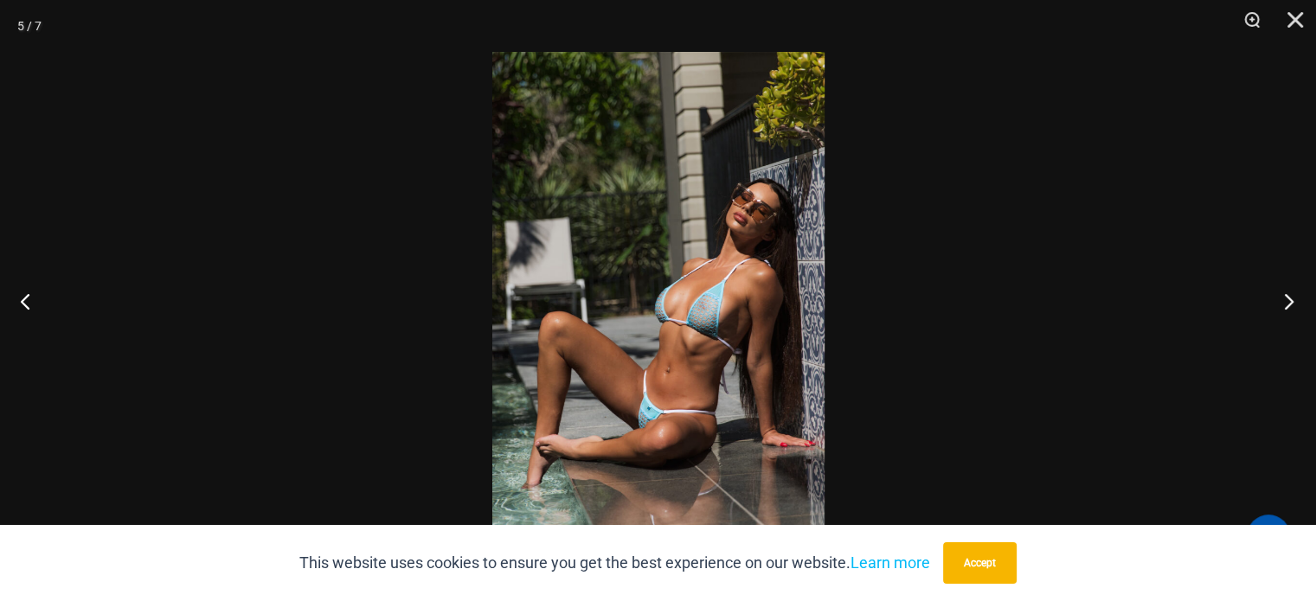
click at [1287, 304] on button "Next" at bounding box center [1283, 301] width 65 height 86
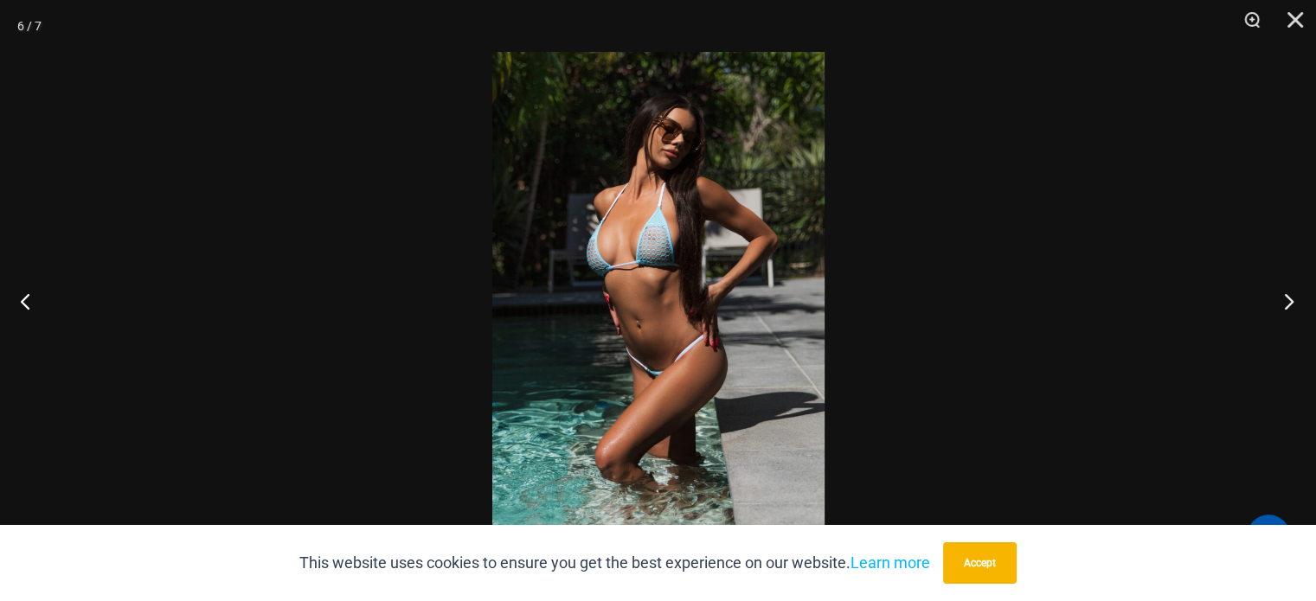
click at [1287, 304] on button "Next" at bounding box center [1283, 301] width 65 height 86
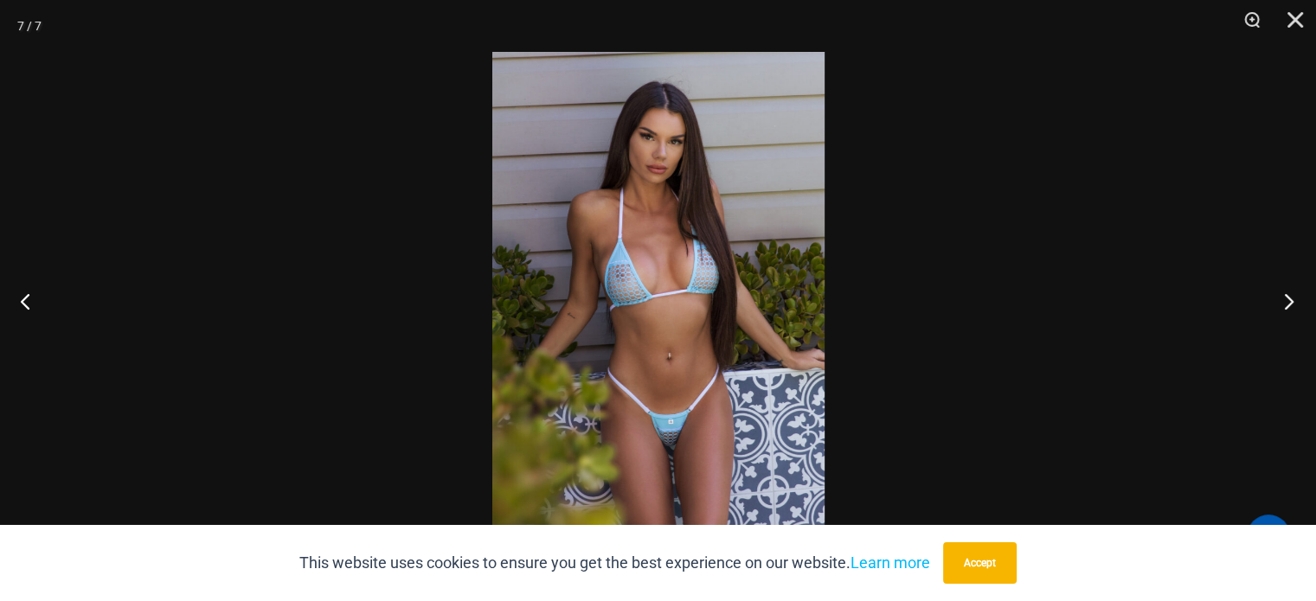
click at [1287, 304] on button "Next" at bounding box center [1283, 301] width 65 height 86
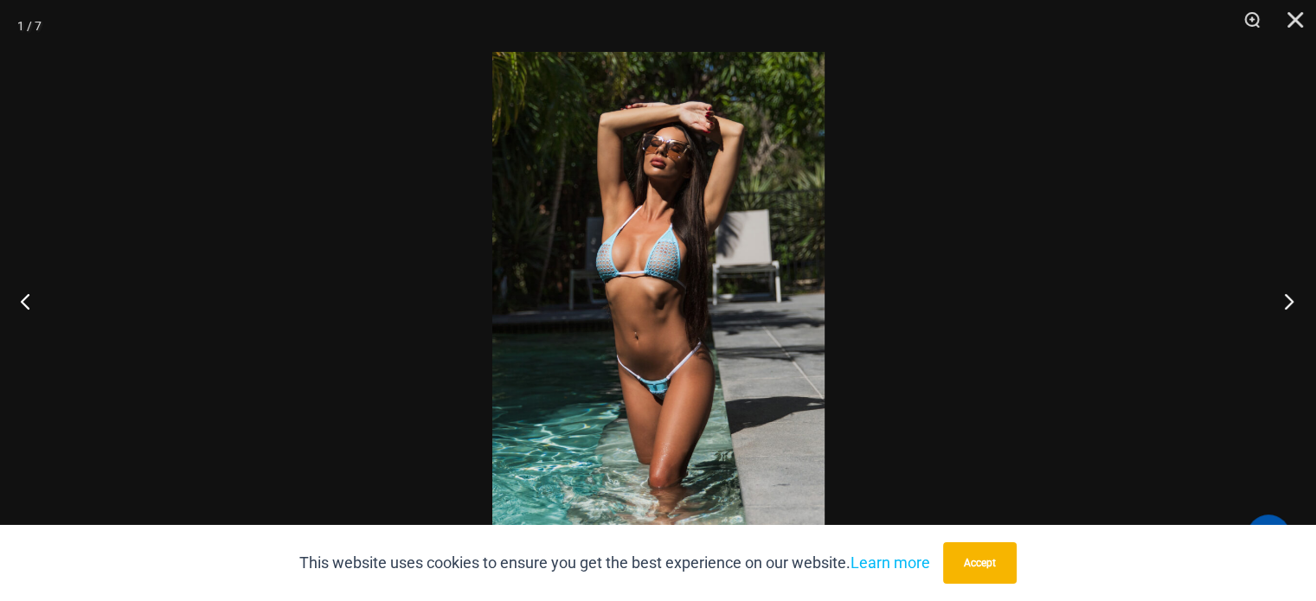
click at [1287, 304] on button "Next" at bounding box center [1283, 301] width 65 height 86
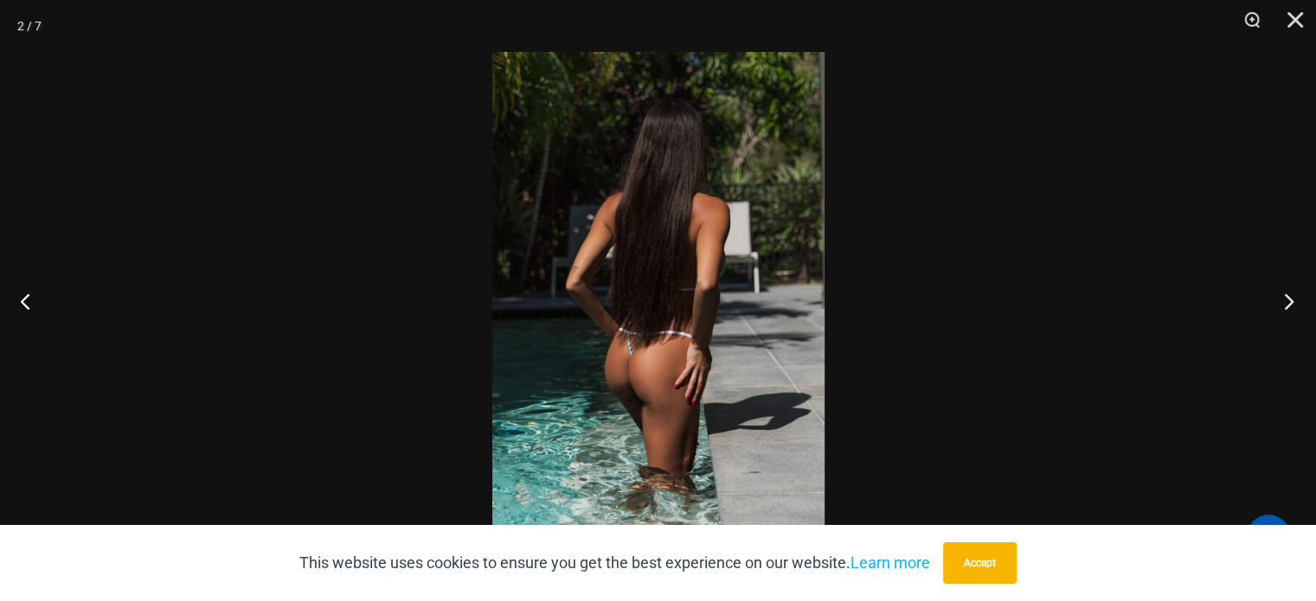
click at [1287, 304] on button "Next" at bounding box center [1283, 301] width 65 height 86
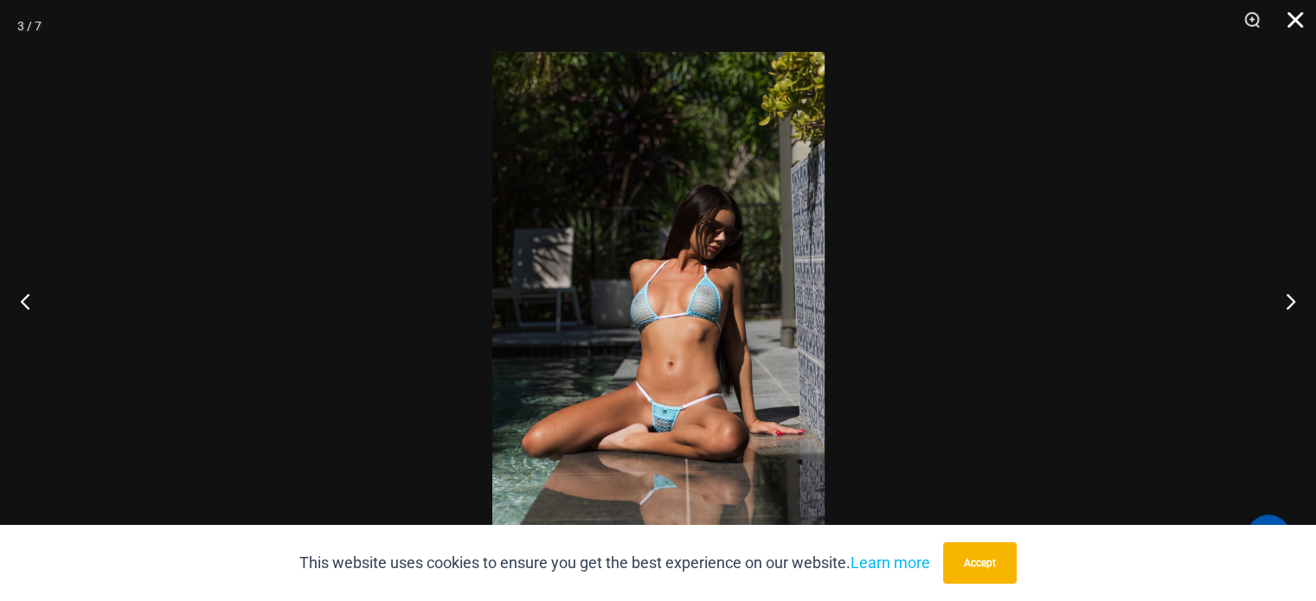
click at [1295, 25] on button "Close" at bounding box center [1288, 26] width 43 height 52
